Goal: Feedback & Contribution: Leave review/rating

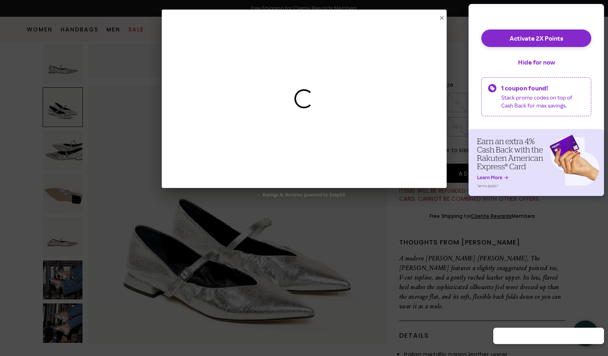
select select "1"
select select "US"
select select "DC"
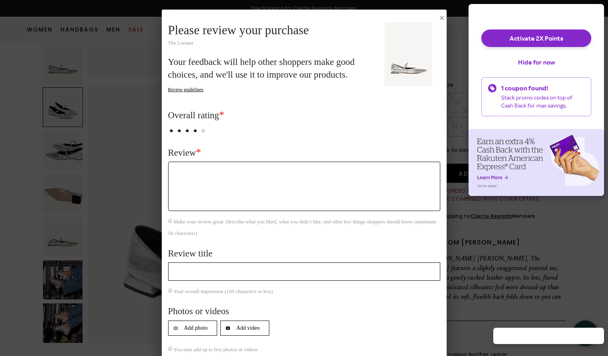
click at [200, 132] on span "Select to rate 4 stars" at bounding box center [203, 131] width 6 height 6
click at [184, 185] on textarea "Review *" at bounding box center [304, 186] width 272 height 49
type textarea "Beau"
click at [184, 278] on input "Review title" at bounding box center [304, 272] width 272 height 18
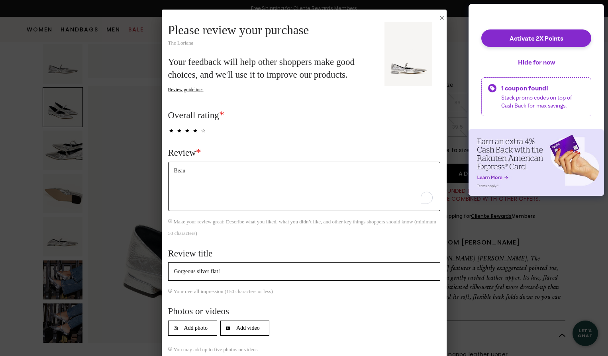
type input "Gorgeous silver flat!"
click at [217, 188] on textarea "Beau" at bounding box center [304, 186] width 272 height 49
type textarea "B"
click at [202, 165] on textarea "Unfortunately the size 38 didn't fit and the size I needed to upgrade to sold o…" at bounding box center [304, 186] width 272 height 49
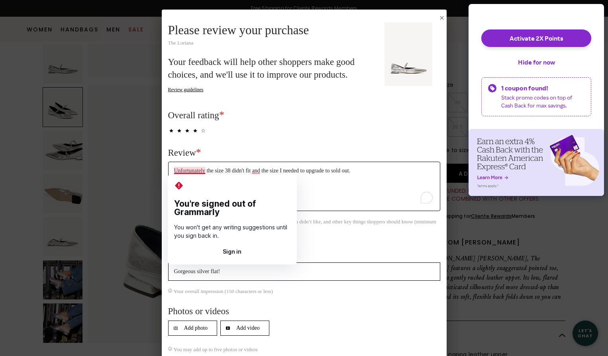
click at [194, 170] on textarea "Unfortunately the size 38 didn't fit and the size I needed to upgrade to sold o…" at bounding box center [304, 186] width 272 height 49
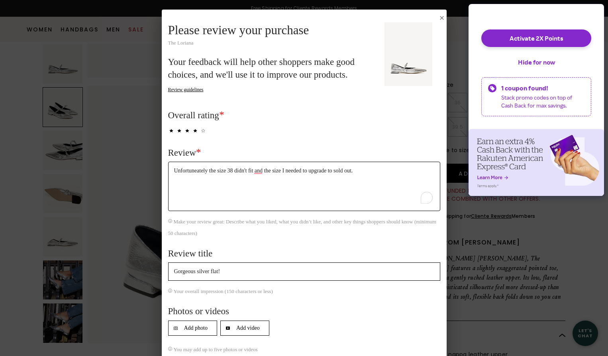
click at [203, 171] on textarea "Unfortuneately the size 38 didn't fit and the size I needed to upgrade to sold …" at bounding box center [304, 186] width 272 height 49
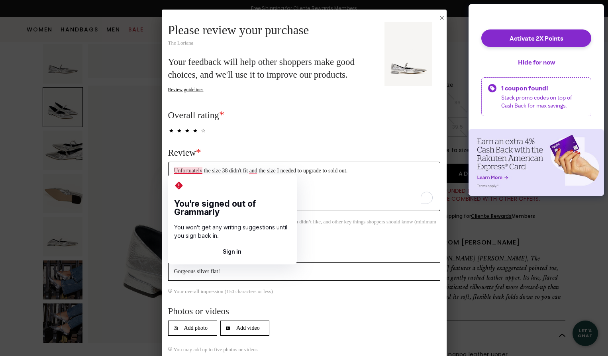
click at [192, 171] on textarea "Unfortuately the size 38 didn't fit and the size I needed to upgrade to sold ou…" at bounding box center [304, 186] width 272 height 49
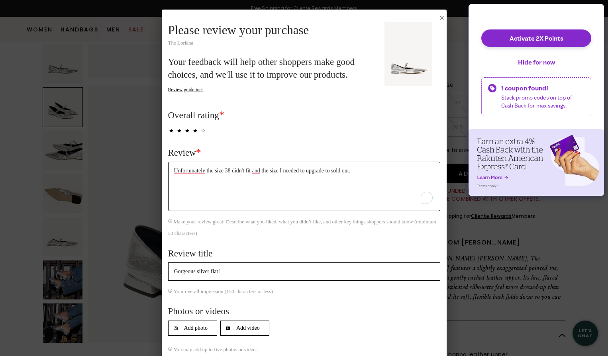
click at [360, 171] on textarea "Unfortunately the size 38 didn't fit and the size I needed to upgrade to sold o…" at bounding box center [304, 186] width 272 height 49
drag, startPoint x: 306, startPoint y: 169, endPoint x: 324, endPoint y: 171, distance: 17.6
click at [324, 170] on textarea "Unfortunately the size 38 didn't fit and the size I needed to upgrade to sold o…" at bounding box center [304, 186] width 272 height 49
click at [345, 173] on textarea "Unfortunately the size 38 didn't fit and the size I needed to get sold out." at bounding box center [304, 186] width 272 height 49
click at [314, 171] on textarea "Unfortunately the size 38 didn't fit and the size I needed to get sold out and …" at bounding box center [304, 186] width 272 height 49
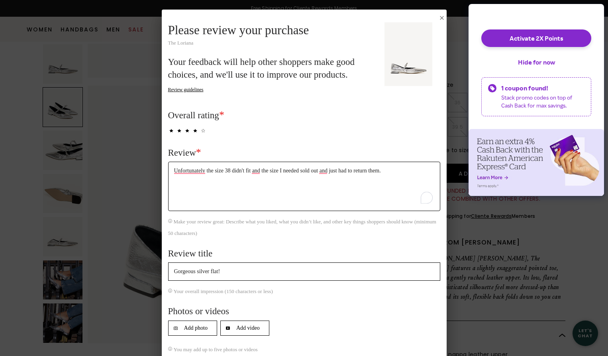
click at [284, 171] on textarea "Unfortunately the size 38 didn't fit and the size I needed sold out and just ha…" at bounding box center [304, 186] width 272 height 49
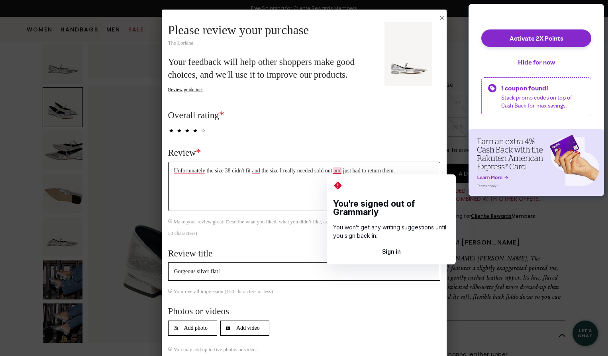
click at [349, 171] on textarea "Unfortunately the size 38 didn't fit and the size I really needed sold out and …" at bounding box center [304, 186] width 272 height 49
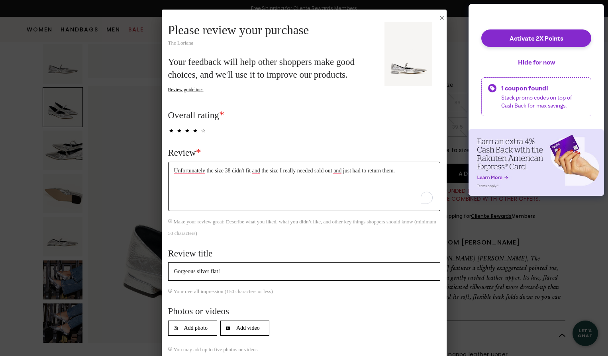
click at [342, 169] on textarea "Unfortunately the size 38 didn't fit and the size I really needed sold out and …" at bounding box center [304, 186] width 272 height 49
click at [410, 171] on textarea "Unfortunately the size 38 didn't fit and the size I really needed sold out. I s…" at bounding box center [304, 186] width 272 height 49
drag, startPoint x: 406, startPoint y: 170, endPoint x: 406, endPoint y: 184, distance: 14.3
click at [406, 184] on textarea "Unfortunately the size 38 didn't fit and the size I really needed sold out. I s…" at bounding box center [304, 186] width 272 height 49
click at [335, 171] on textarea "Unfortunately the size 38 didn't fit and the size I really needed sold out. I s…" at bounding box center [304, 186] width 272 height 49
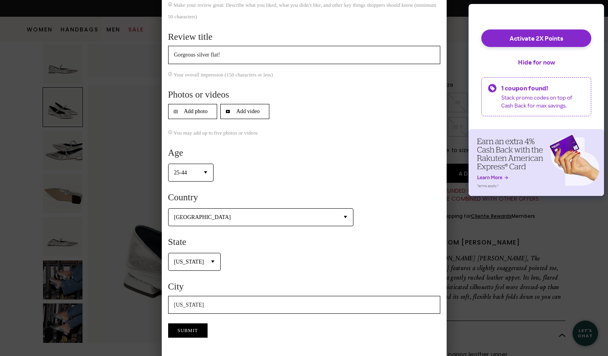
scroll to position [230, 0]
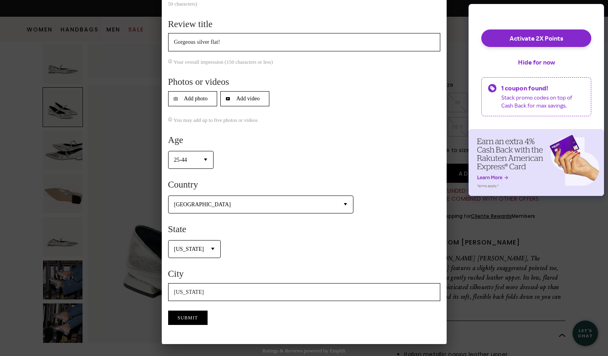
type textarea "Unfortunately the size 38 didn't fit and the size I really needed sold out. I s…"
click at [190, 318] on button "Submit" at bounding box center [187, 318] width 39 height 14
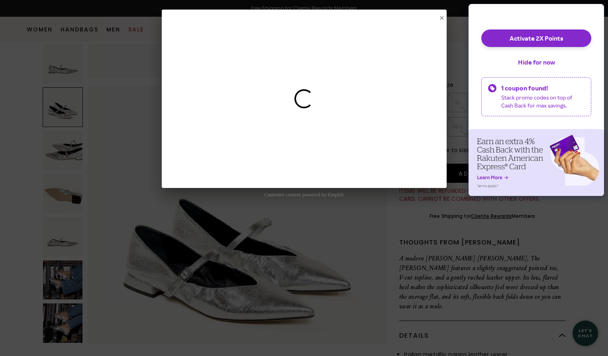
scroll to position [0, 0]
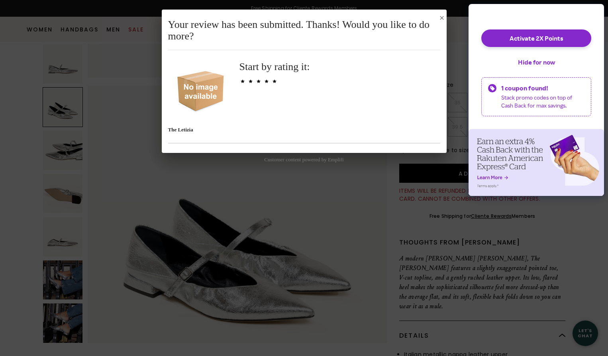
click at [442, 16] on icon "Close Submission Modal" at bounding box center [442, 18] width 4 height 4
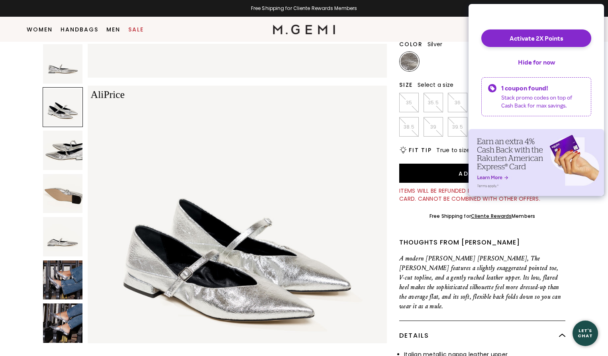
click at [342, 110] on img at bounding box center [238, 236] width 300 height 300
click at [526, 70] on button "Hide for now" at bounding box center [537, 62] width 50 height 18
